Goal: Find specific page/section: Find specific page/section

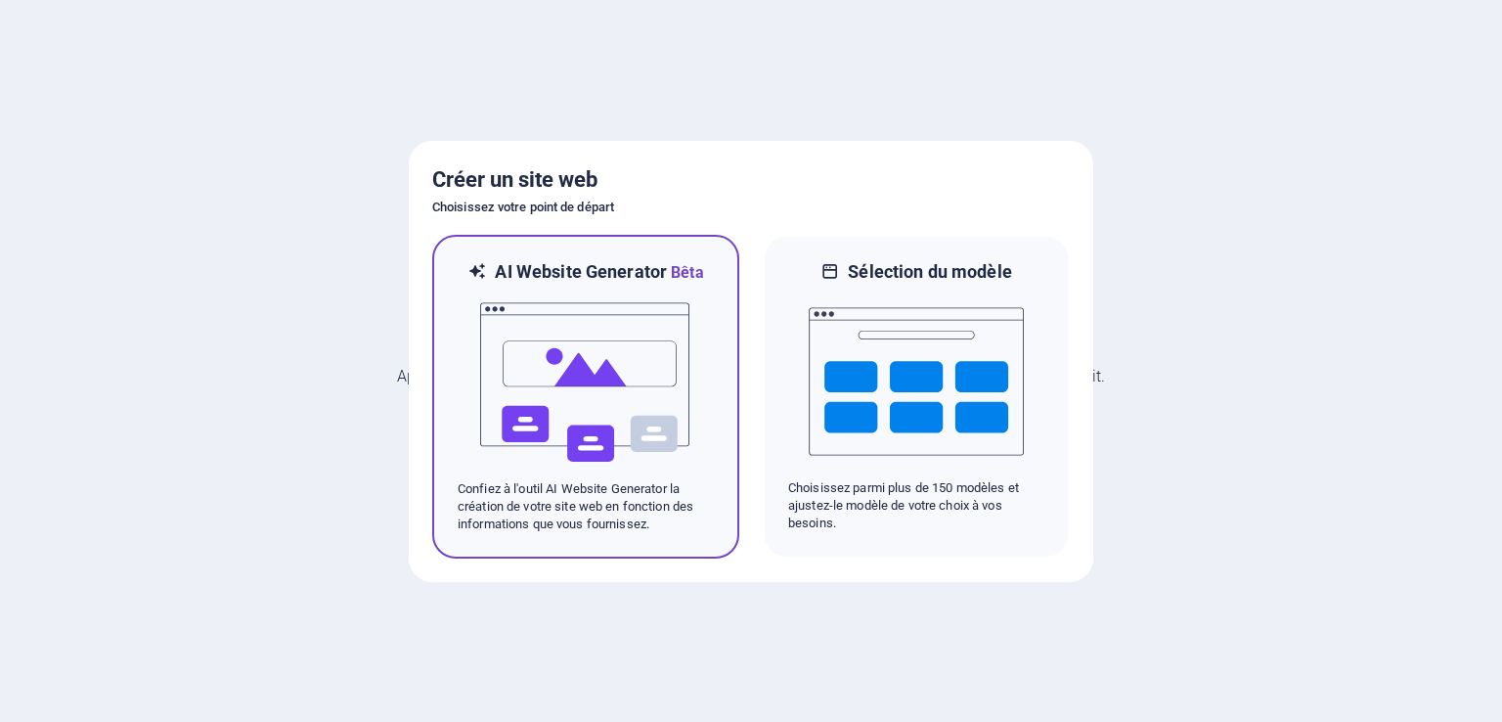
click at [558, 392] on img at bounding box center [585, 383] width 215 height 196
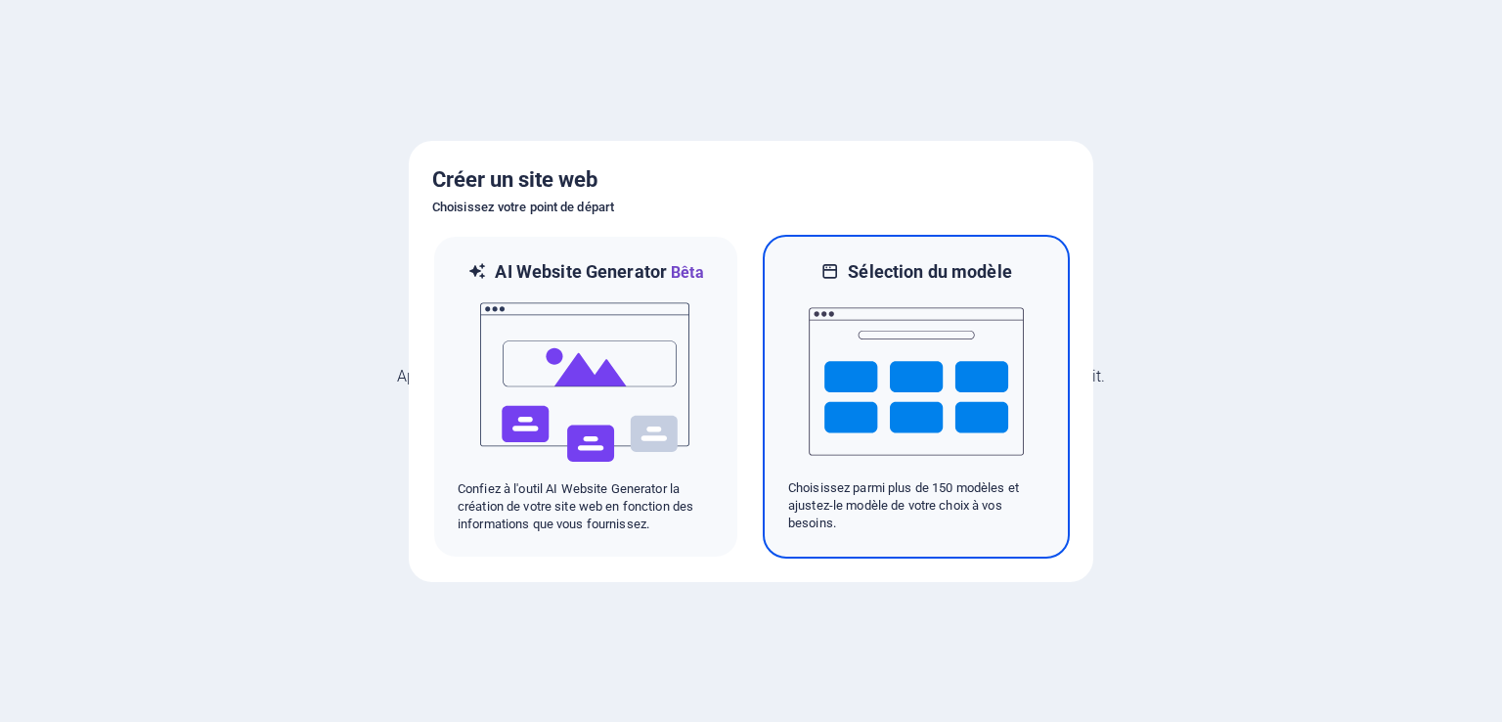
click at [1004, 398] on img at bounding box center [916, 382] width 215 height 196
